Goal: Task Accomplishment & Management: Complete application form

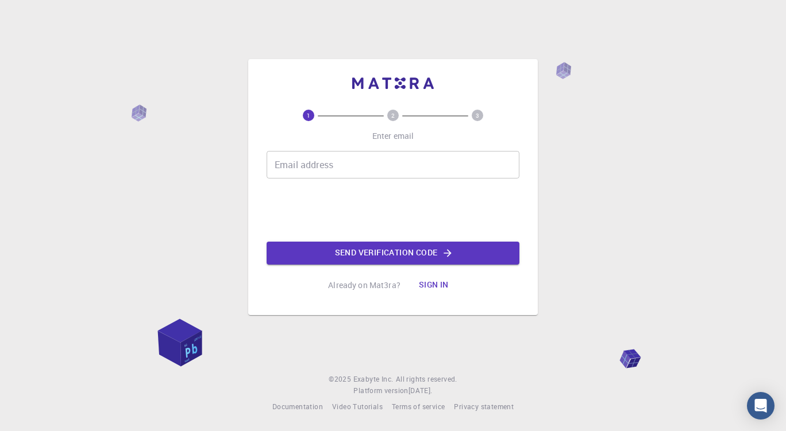
click at [294, 160] on input "Email address" at bounding box center [393, 165] width 253 height 28
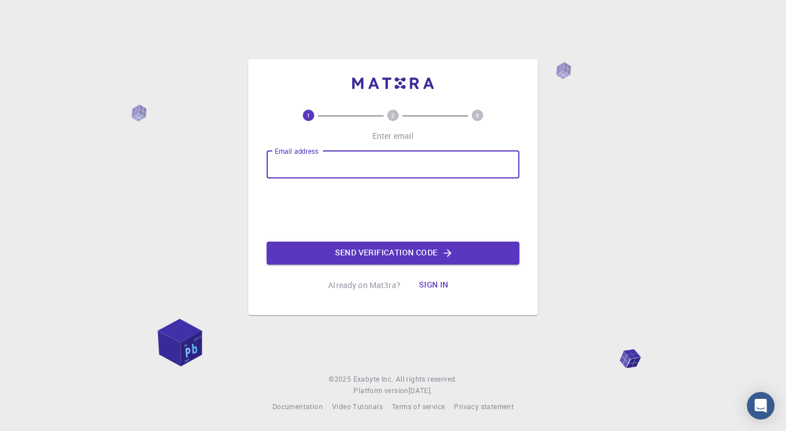
type input "[PERSON_NAME][EMAIL_ADDRESS][PERSON_NAME][DOMAIN_NAME]"
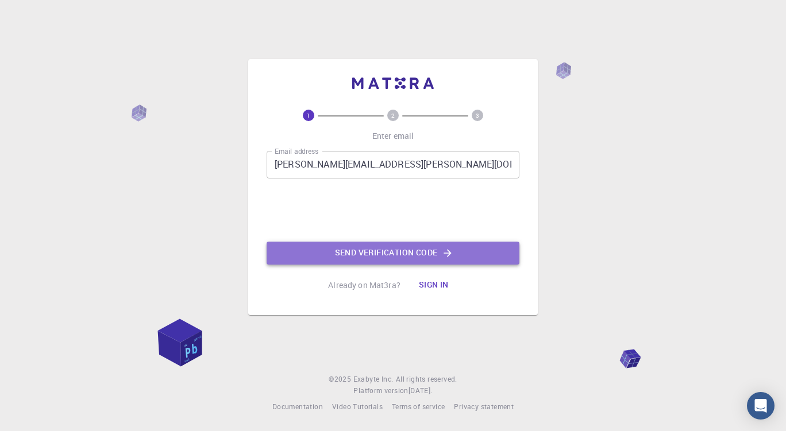
click at [446, 248] on icon "button" at bounding box center [447, 253] width 11 height 11
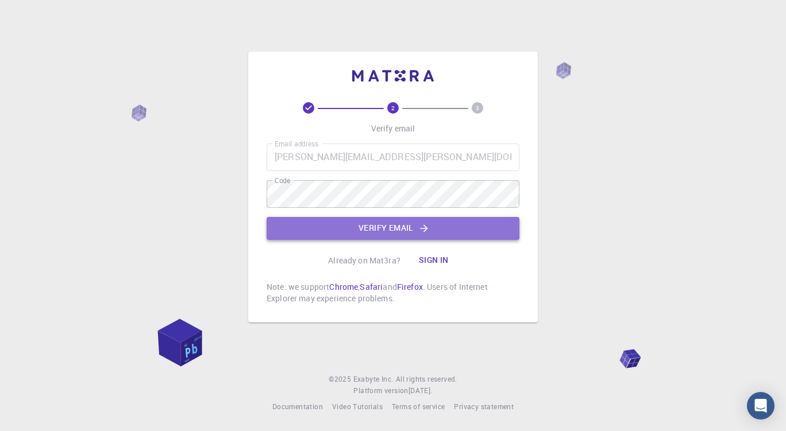
click at [389, 226] on button "Verify email" at bounding box center [393, 228] width 253 height 23
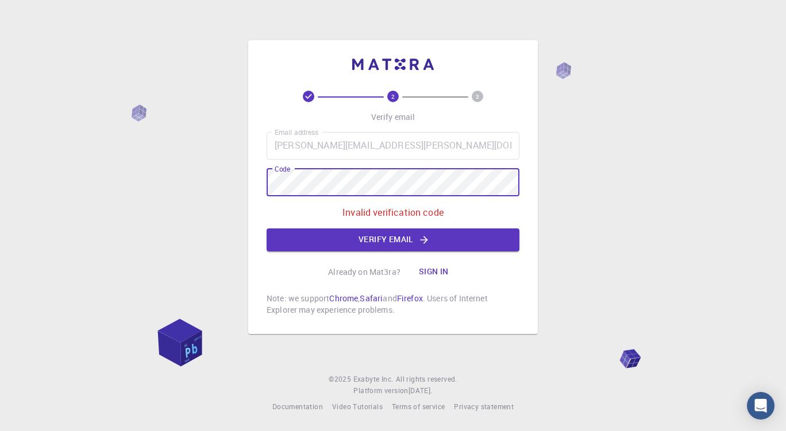
click at [260, 179] on div "2 3 Verify email Email address [PERSON_NAME][EMAIL_ADDRESS][PERSON_NAME][DOMAIN…" at bounding box center [393, 187] width 290 height 294
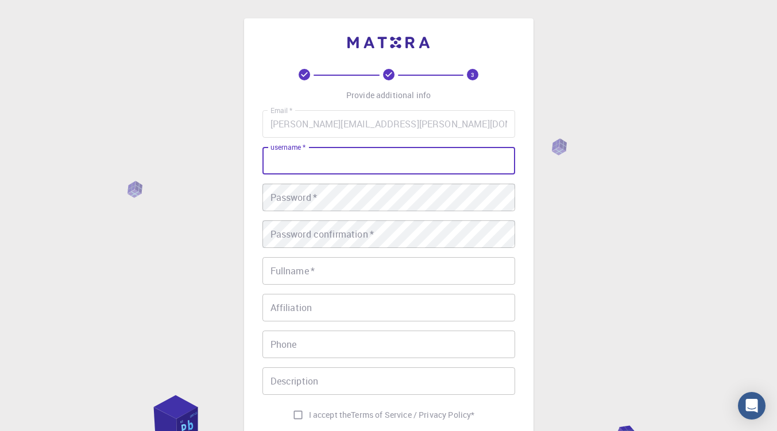
click at [322, 165] on input "username   *" at bounding box center [389, 161] width 253 height 28
type input "[PERSON_NAME]"
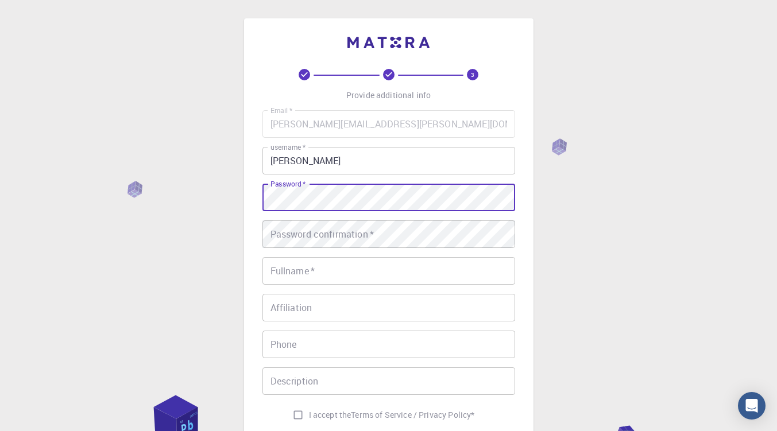
click at [235, 199] on div "3 Provide additional info Email   * [PERSON_NAME][EMAIL_ADDRESS][PERSON_NAME][D…" at bounding box center [388, 292] width 777 height 585
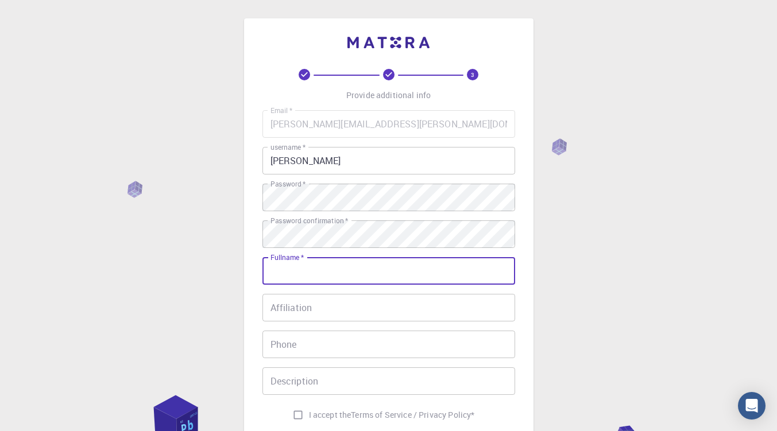
click at [321, 269] on input "Fullname   *" at bounding box center [389, 271] width 253 height 28
type input "[PERSON_NAME]"
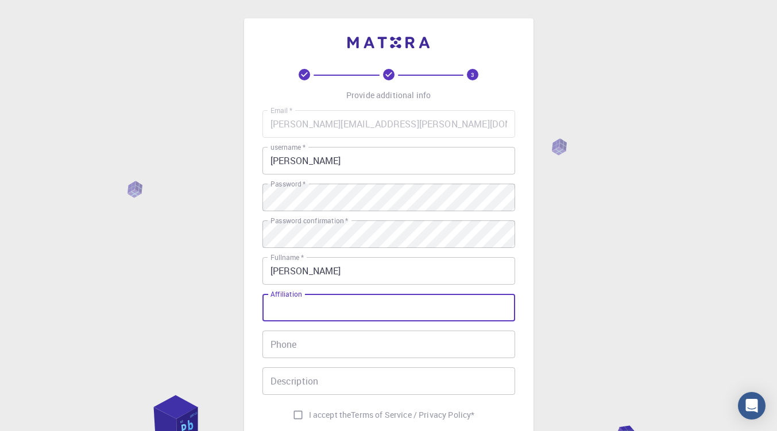
click at [304, 310] on input "Affiliation" at bounding box center [389, 308] width 253 height 28
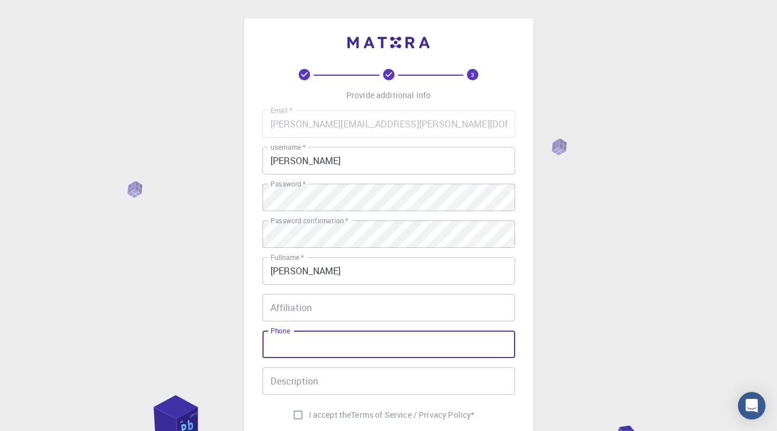
click at [306, 351] on input "Phone" at bounding box center [389, 345] width 253 height 28
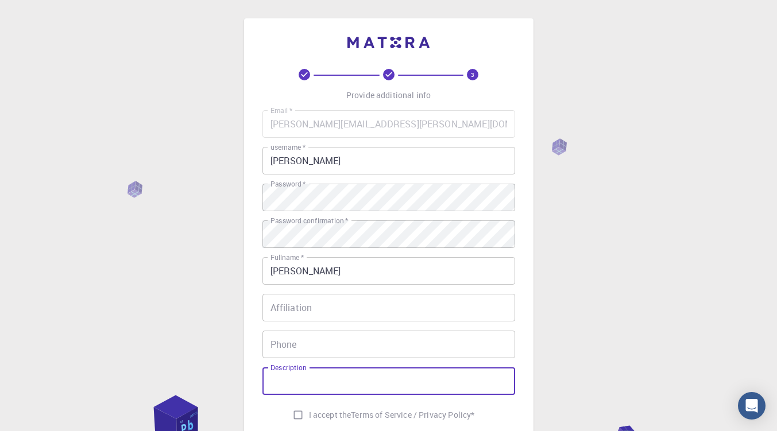
click at [307, 379] on input "Description" at bounding box center [389, 382] width 253 height 28
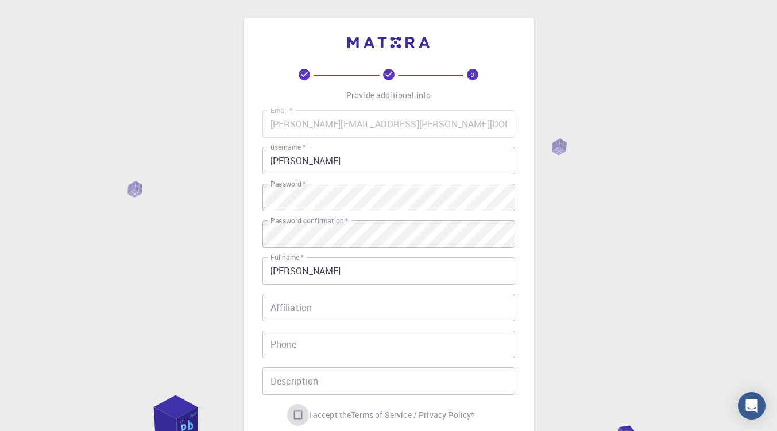
click at [292, 413] on input "I accept the Terms of Service / Privacy Policy *" at bounding box center [298, 415] width 22 height 22
checkbox input "true"
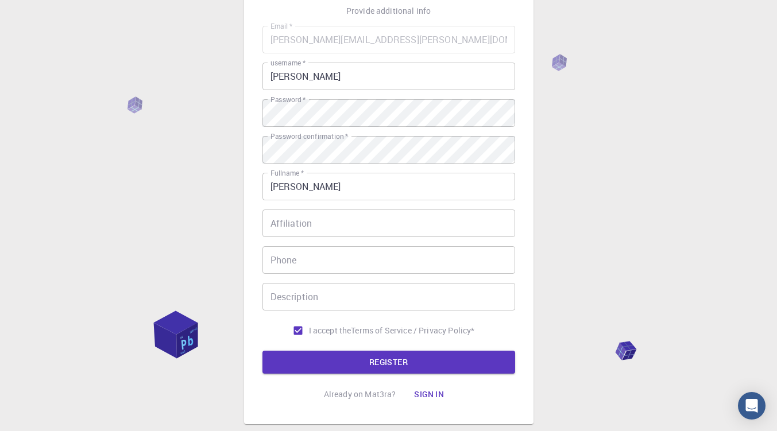
scroll to position [86, 0]
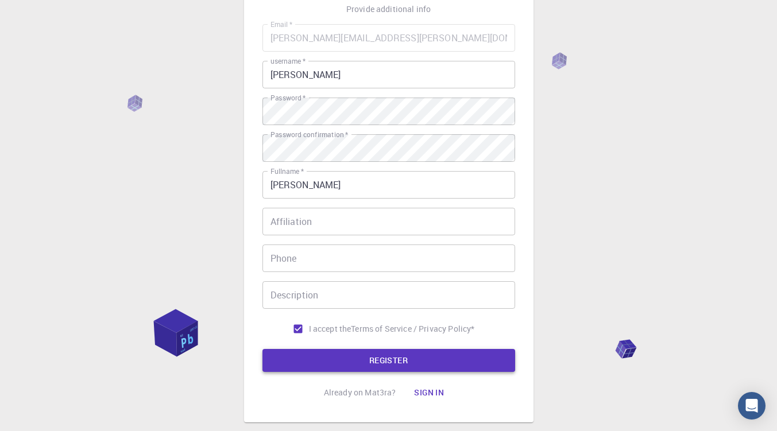
click at [459, 357] on button "REGISTER" at bounding box center [389, 360] width 253 height 23
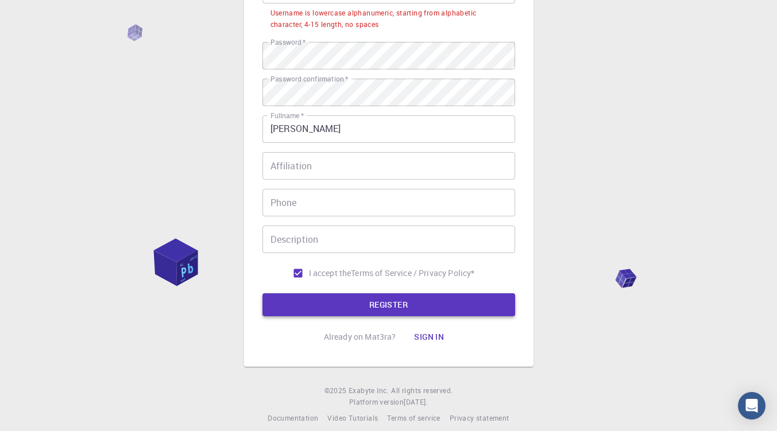
scroll to position [183, 0]
